Goal: Communication & Community: Answer question/provide support

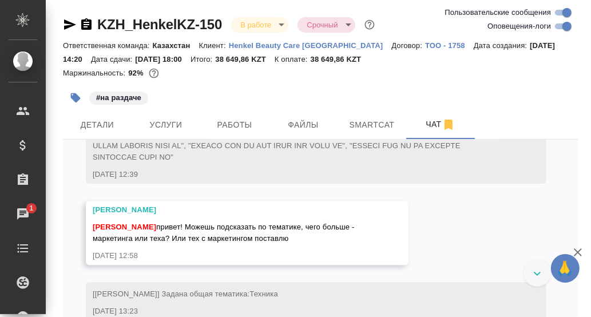
scroll to position [1907, 0]
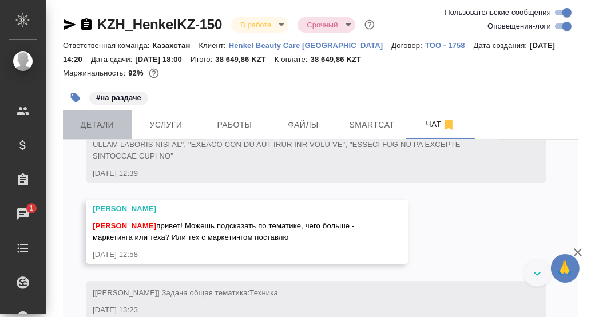
drag, startPoint x: 94, startPoint y: 123, endPoint x: 294, endPoint y: 168, distance: 204.5
click at [95, 124] on span "Детали" at bounding box center [97, 125] width 55 height 14
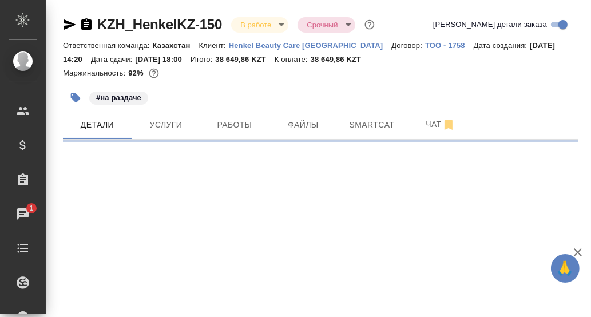
select select "RU"
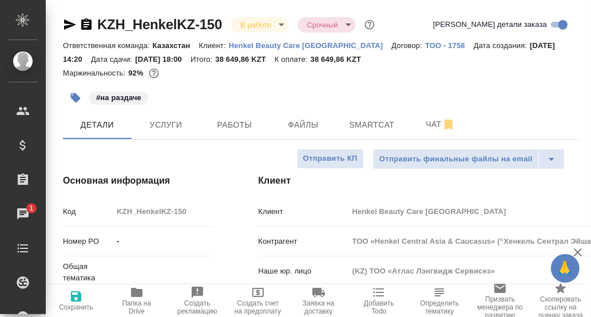
type textarea "x"
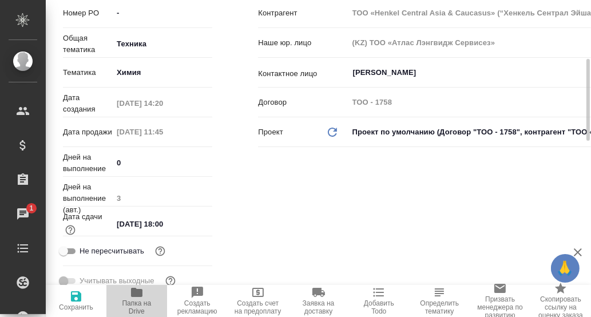
click at [140, 292] on icon "button" at bounding box center [136, 292] width 11 height 9
type textarea "x"
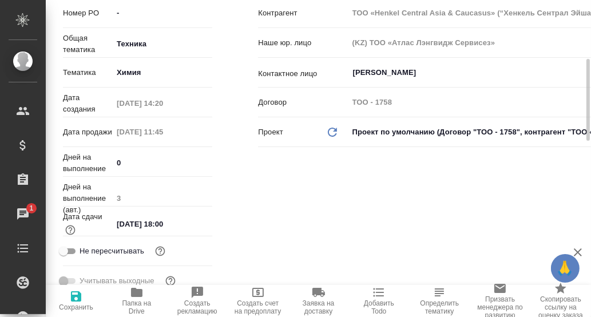
type textarea "x"
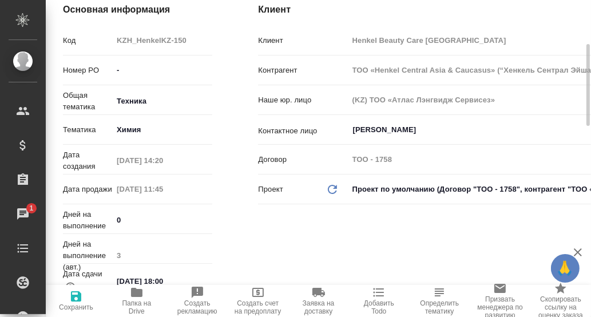
scroll to position [0, 0]
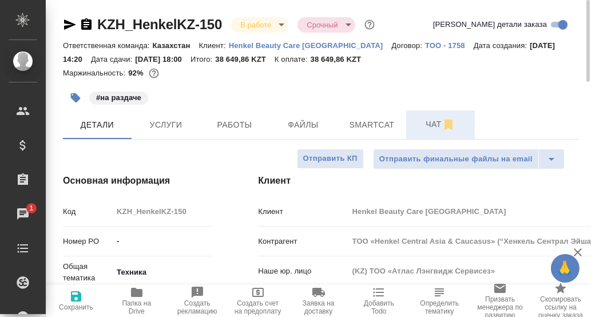
click at [432, 120] on span "Чат" at bounding box center [440, 124] width 55 height 14
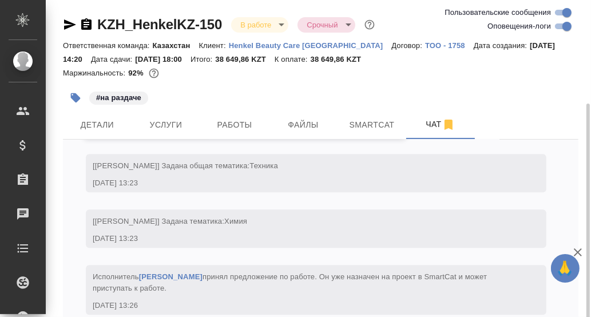
scroll to position [57, 0]
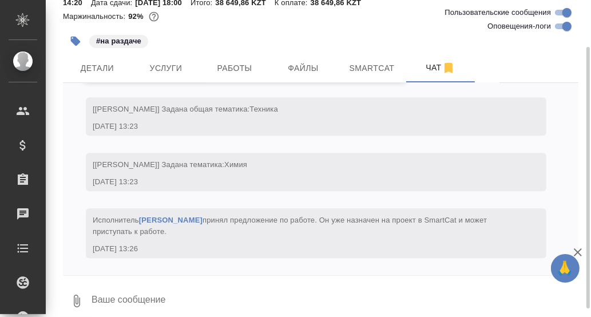
click at [192, 287] on textarea at bounding box center [334, 300] width 488 height 39
type textarea "Привет! Правильно Химия стоит."
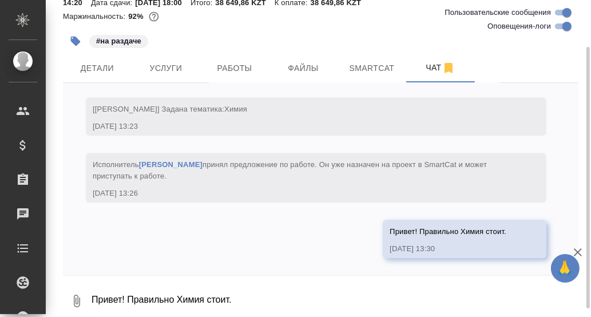
scroll to position [2134, 0]
